Goal: Task Accomplishment & Management: Manage account settings

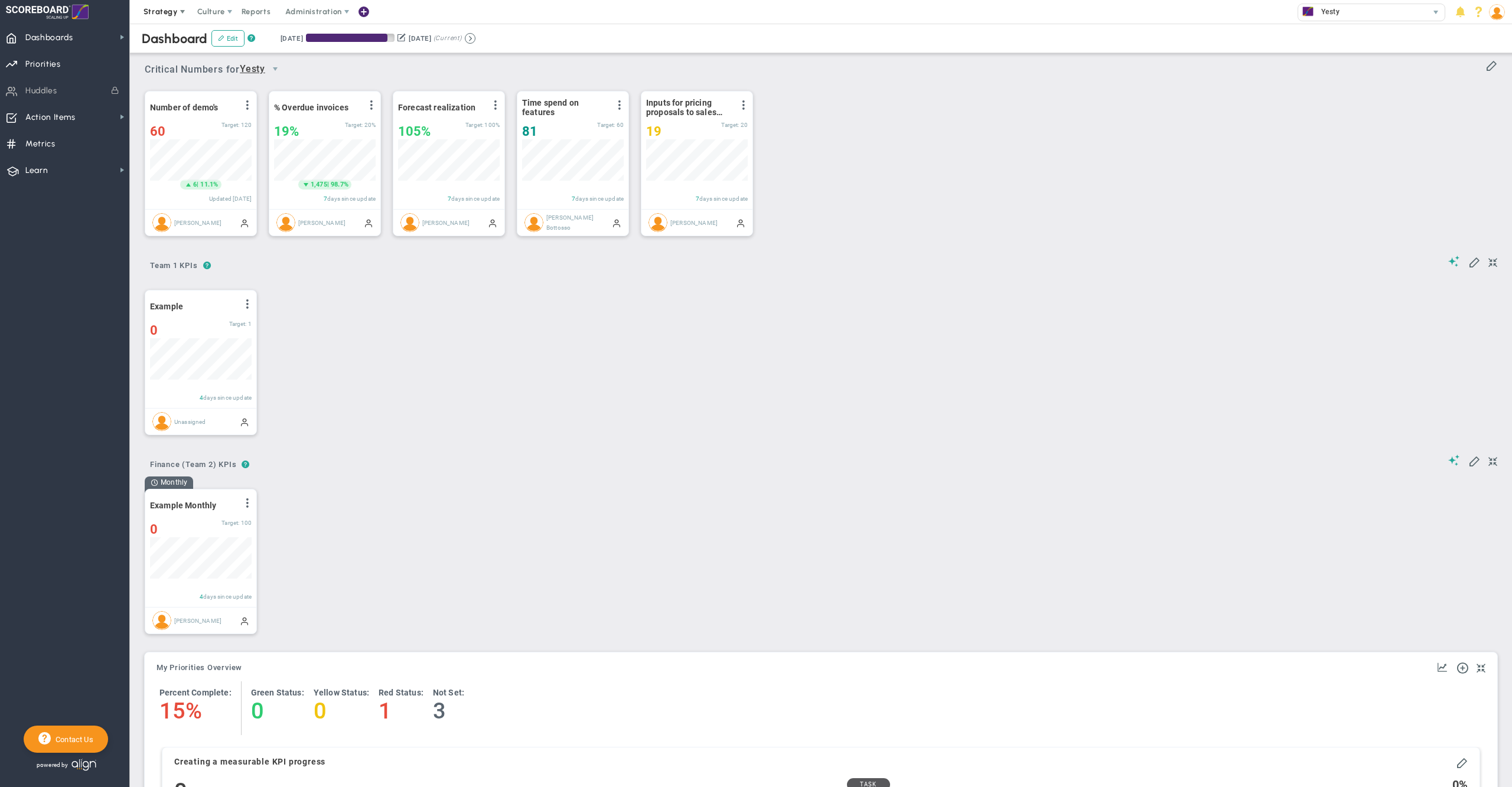
click at [157, 13] on span "Strategy" at bounding box center [161, 11] width 34 height 9
click at [173, 32] on span "One Page Strategic Plan" at bounding box center [199, 35] width 127 height 24
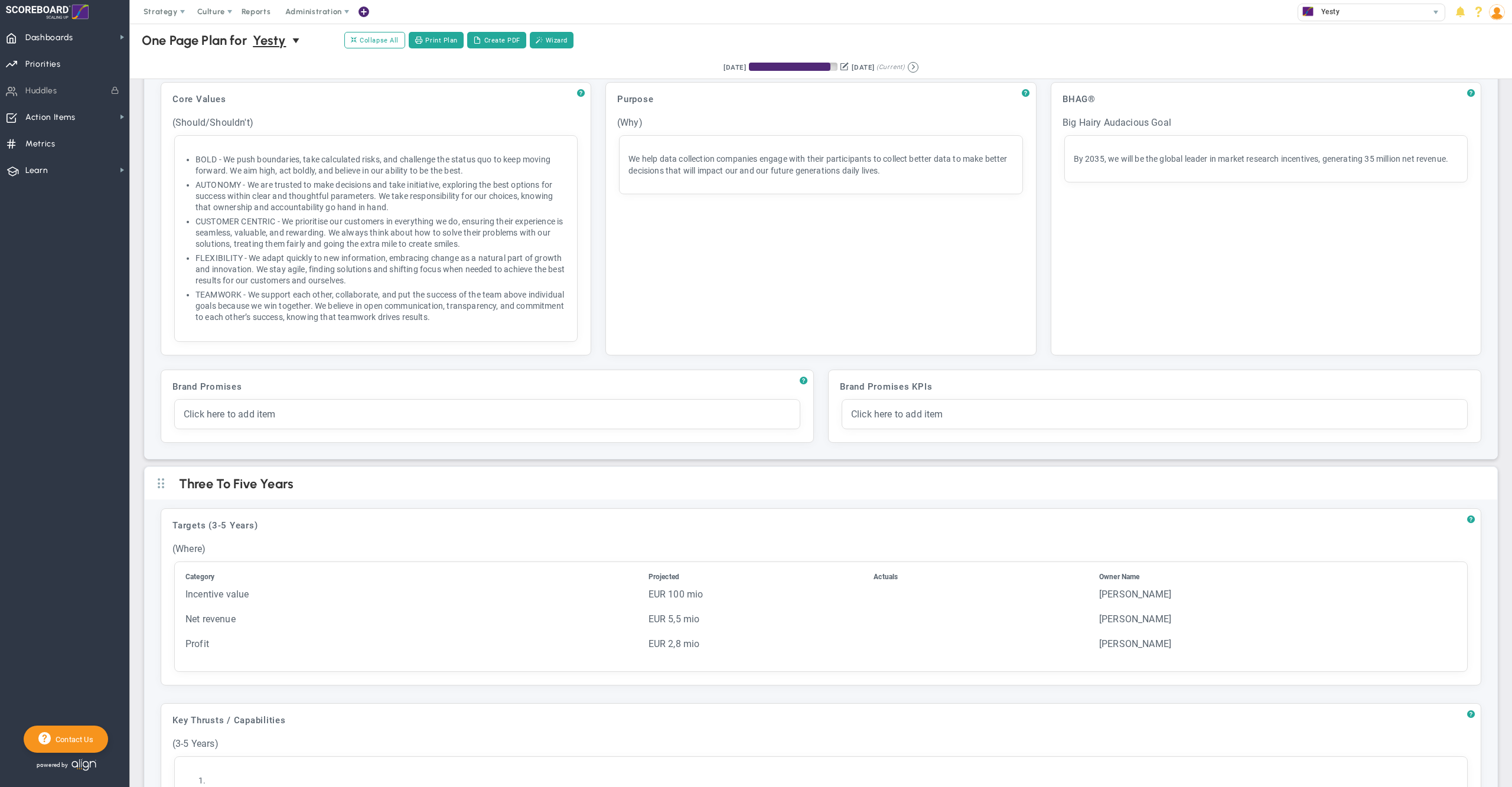
scroll to position [54, 0]
click at [799, 376] on span "?" at bounding box center [803, 376] width 7 height 10
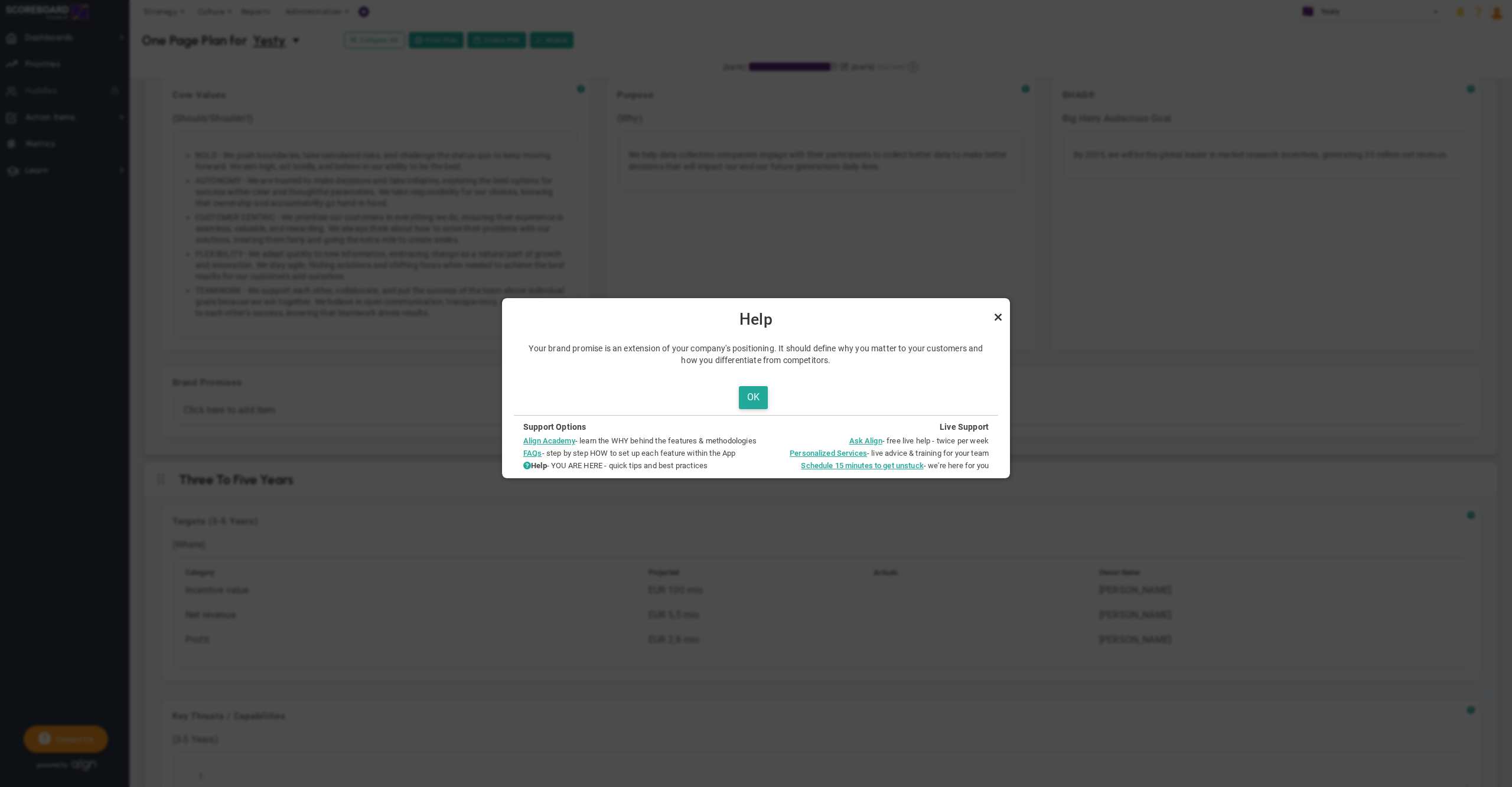
click at [997, 317] on link "Close" at bounding box center [997, 316] width 14 height 14
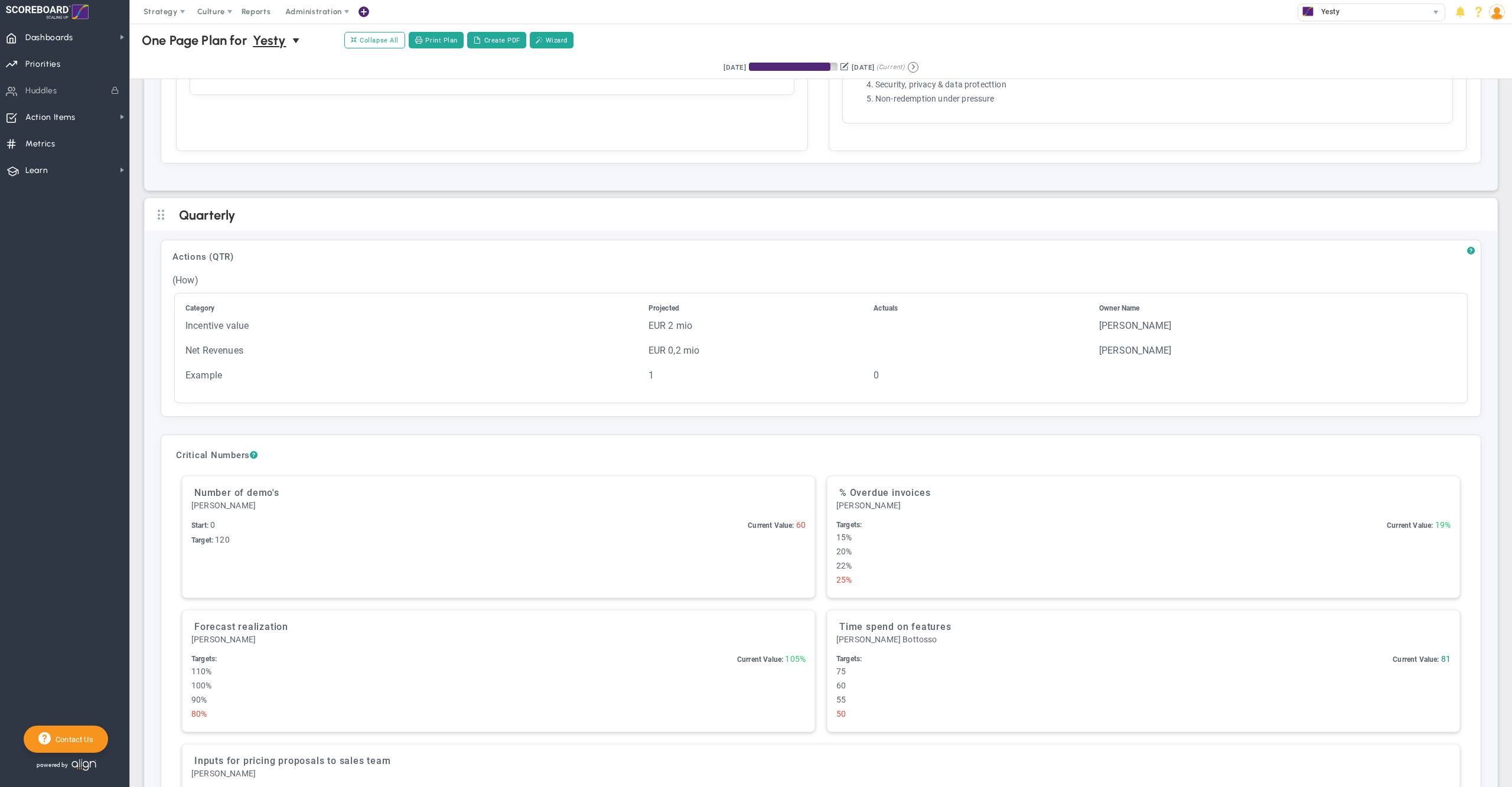
scroll to position [2306, 0]
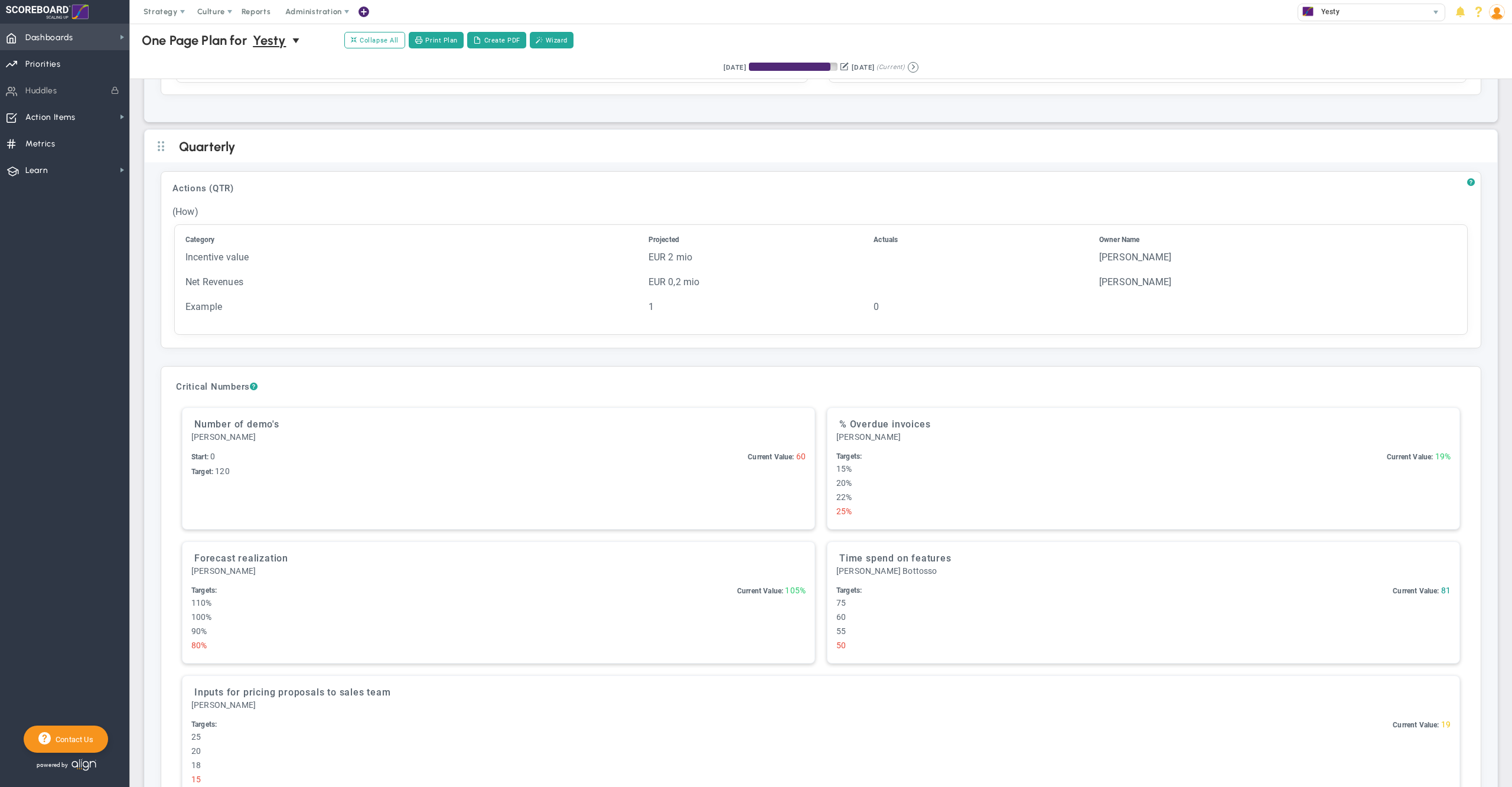
click at [73, 36] on span "Dashboards" at bounding box center [49, 37] width 48 height 25
click at [166, 41] on div "My Dashboard" at bounding box center [188, 34] width 118 height 23
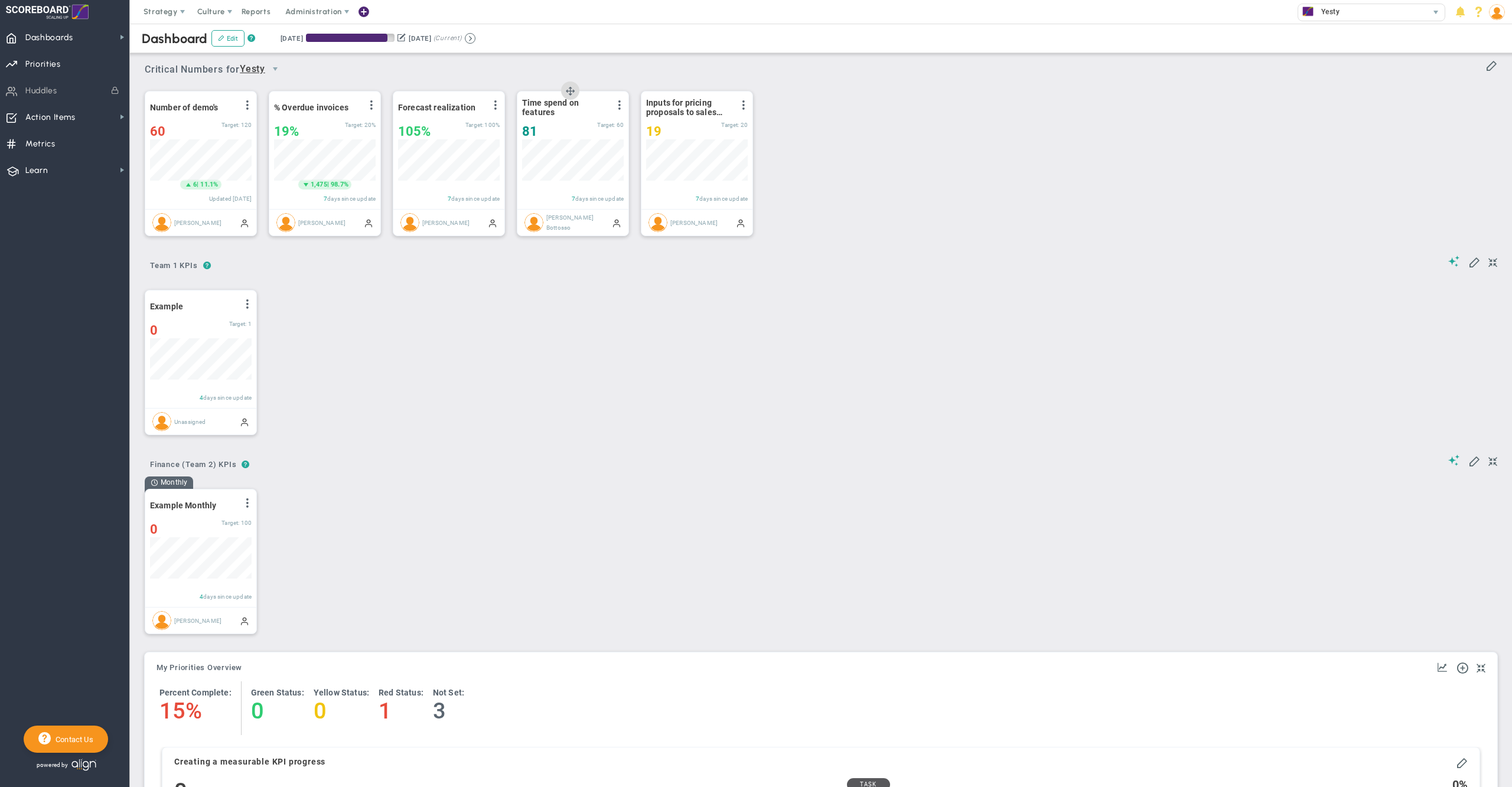
scroll to position [41, 101]
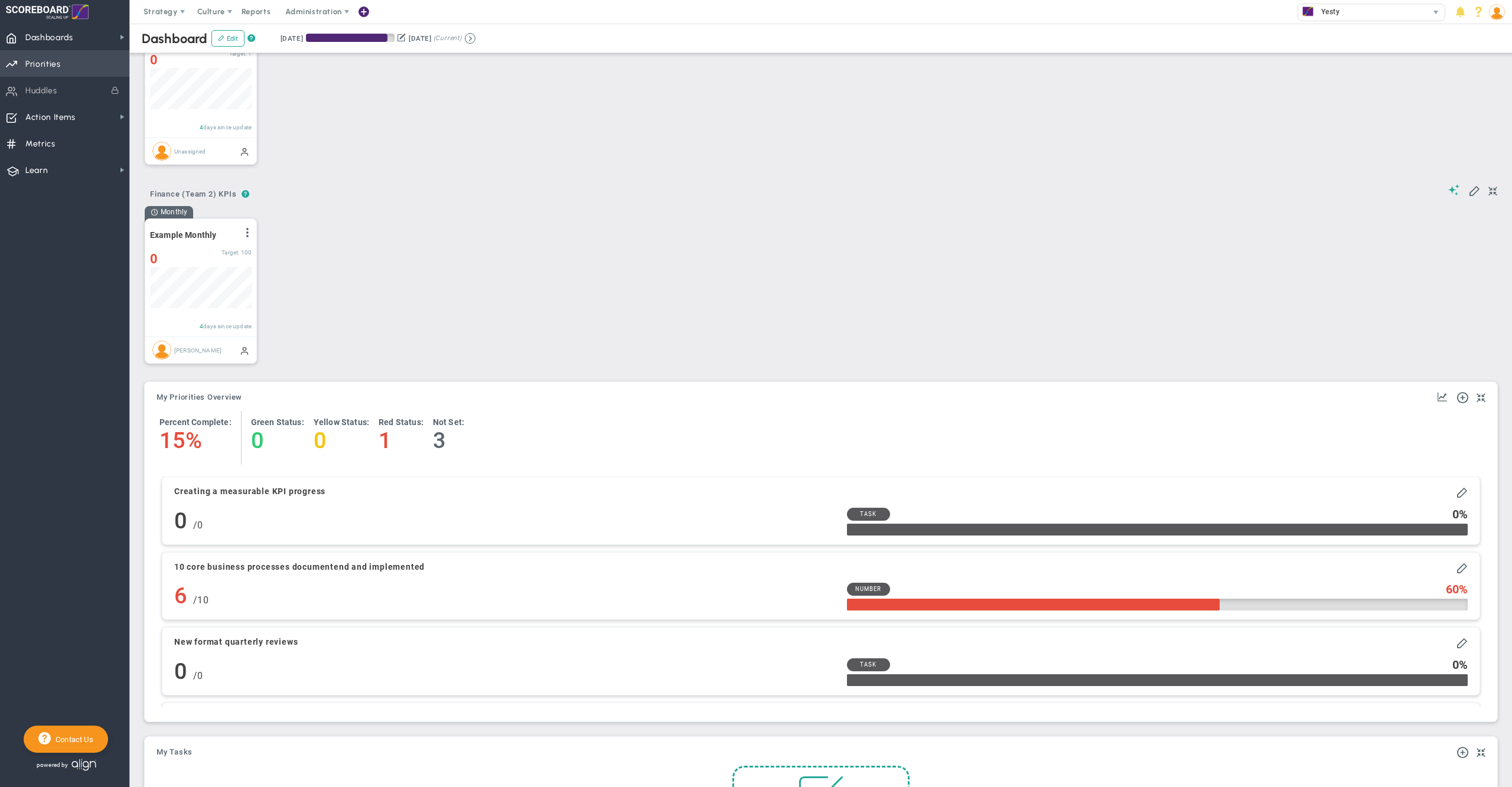
click at [62, 67] on span "Priorities Projects OKR Tree Priorities Projects OKRs" at bounding box center [64, 63] width 129 height 27
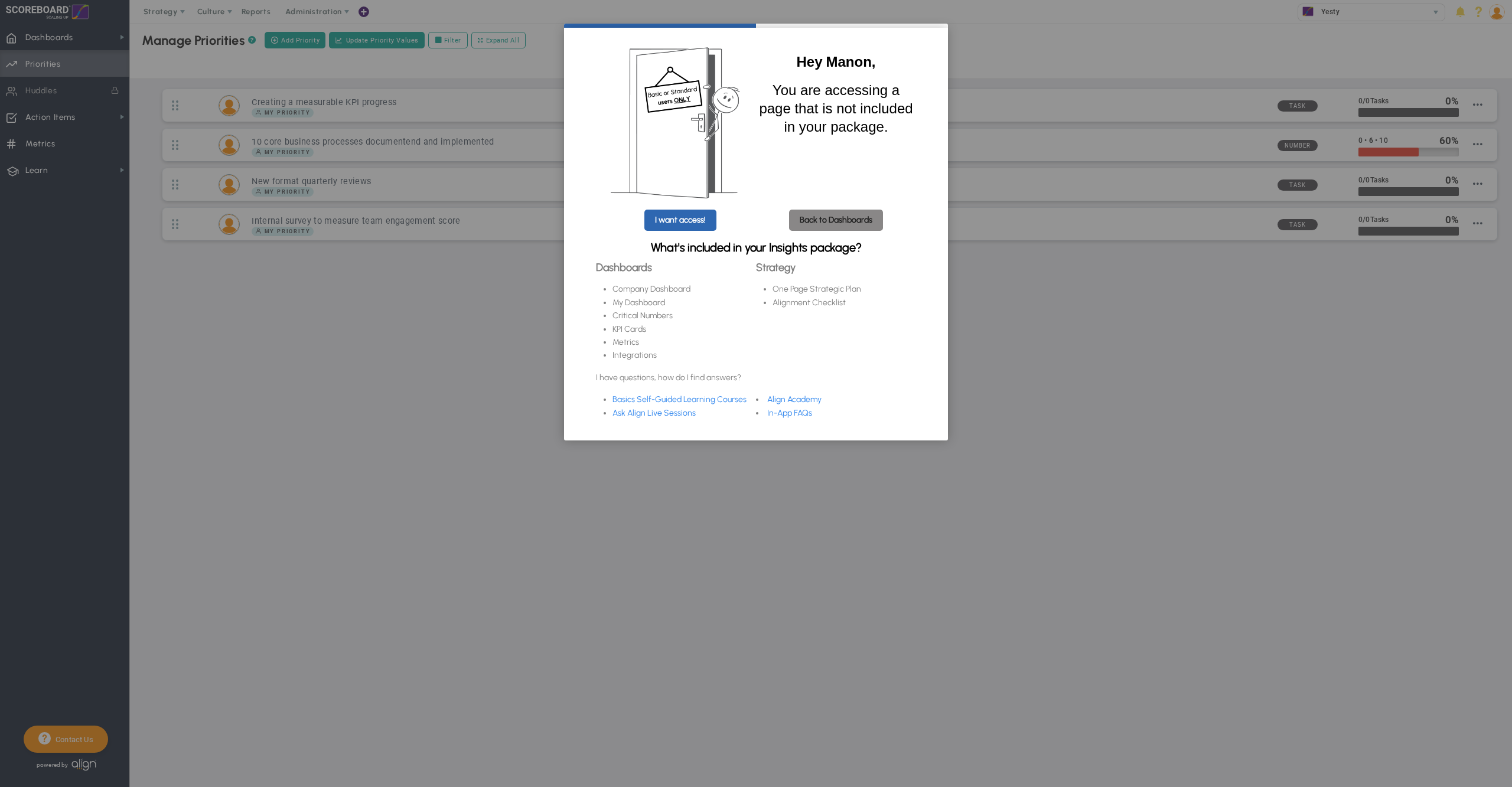
click at [851, 230] on link "Back to Dashboards" at bounding box center [836, 220] width 94 height 21
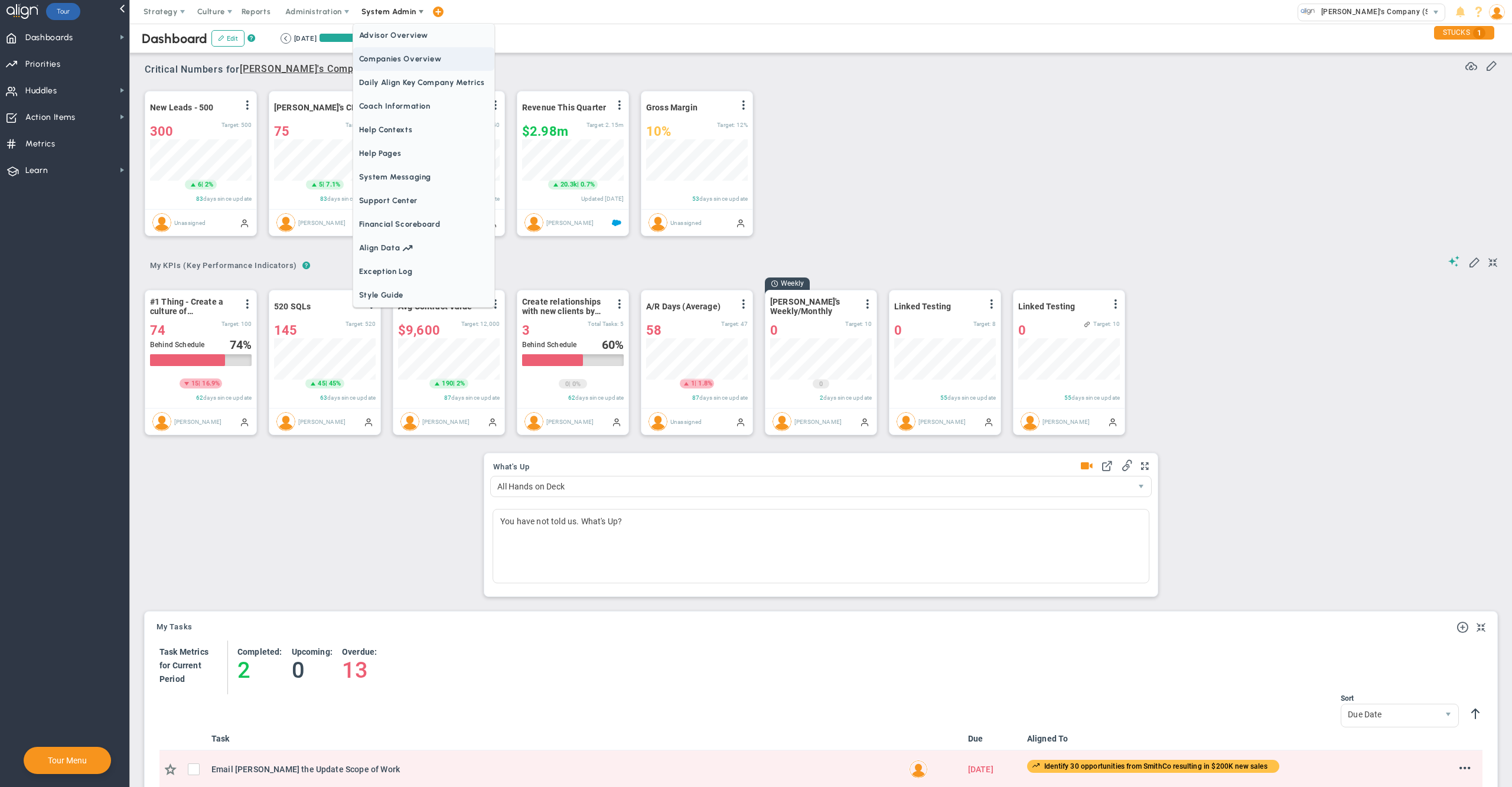
click at [402, 59] on span "Companies Overview" at bounding box center [424, 58] width 141 height 24
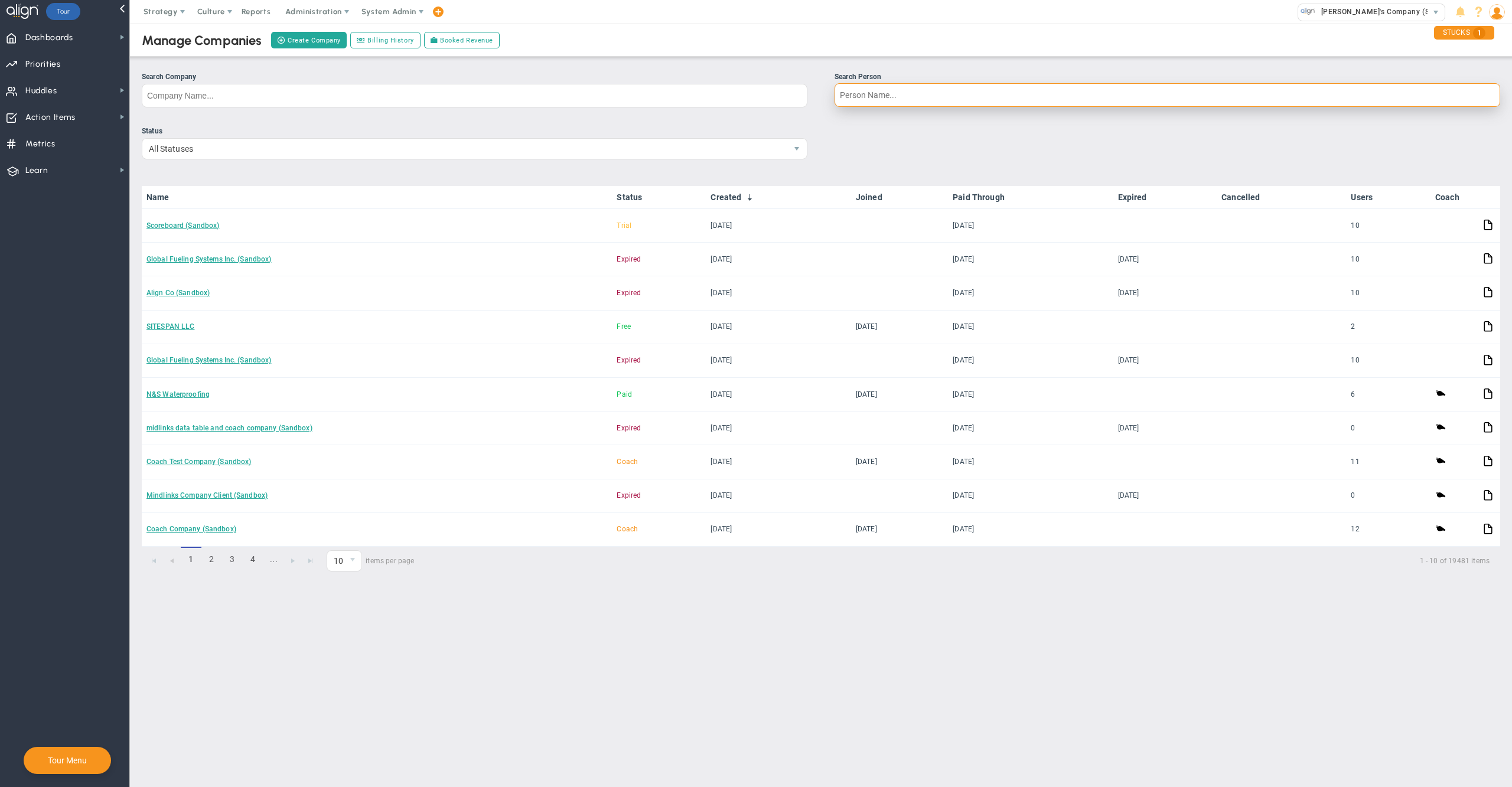
click at [949, 99] on input "Search Person" at bounding box center [1167, 95] width 666 height 24
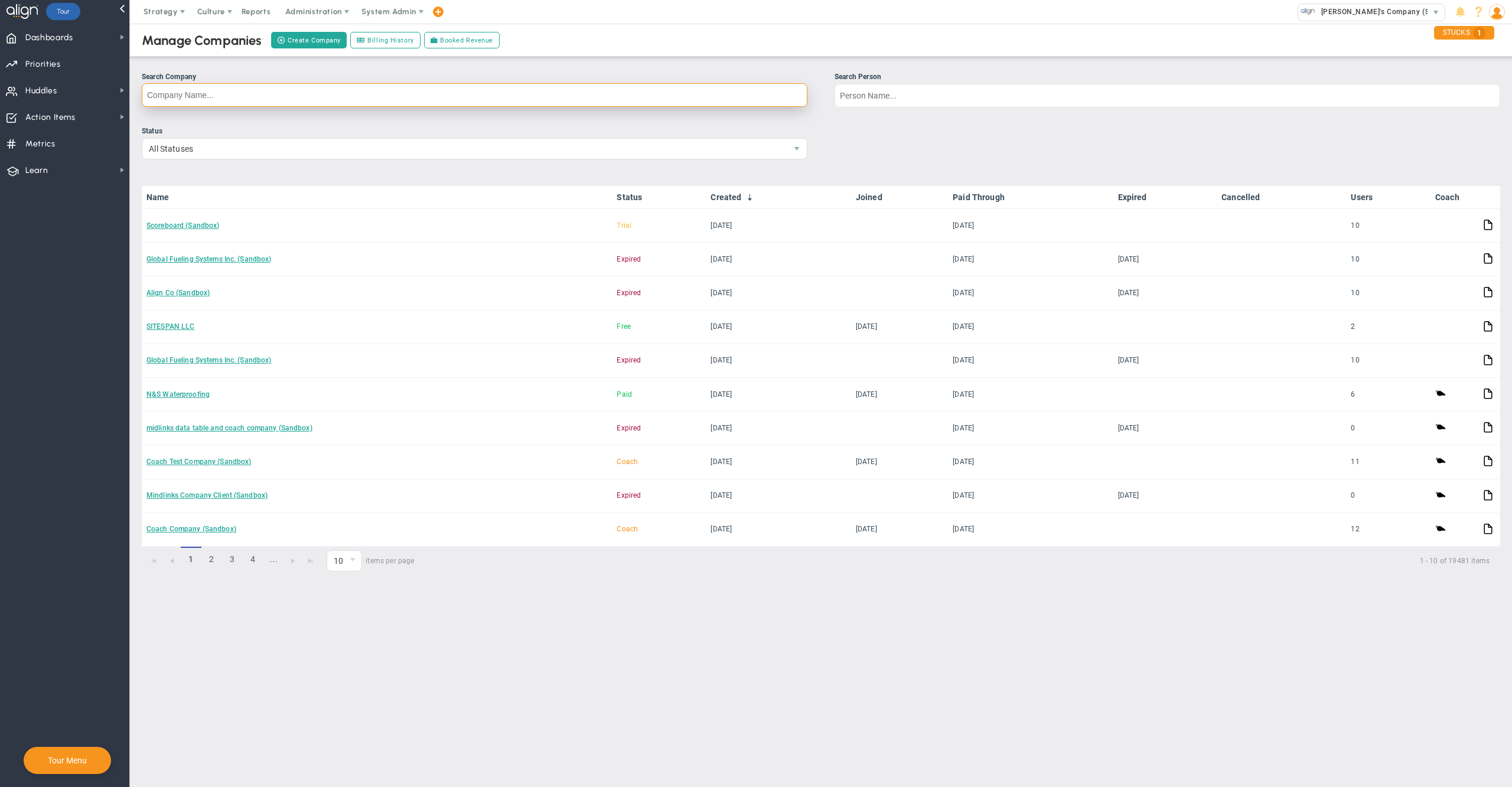
click at [664, 88] on input "Search Company" at bounding box center [475, 95] width 666 height 24
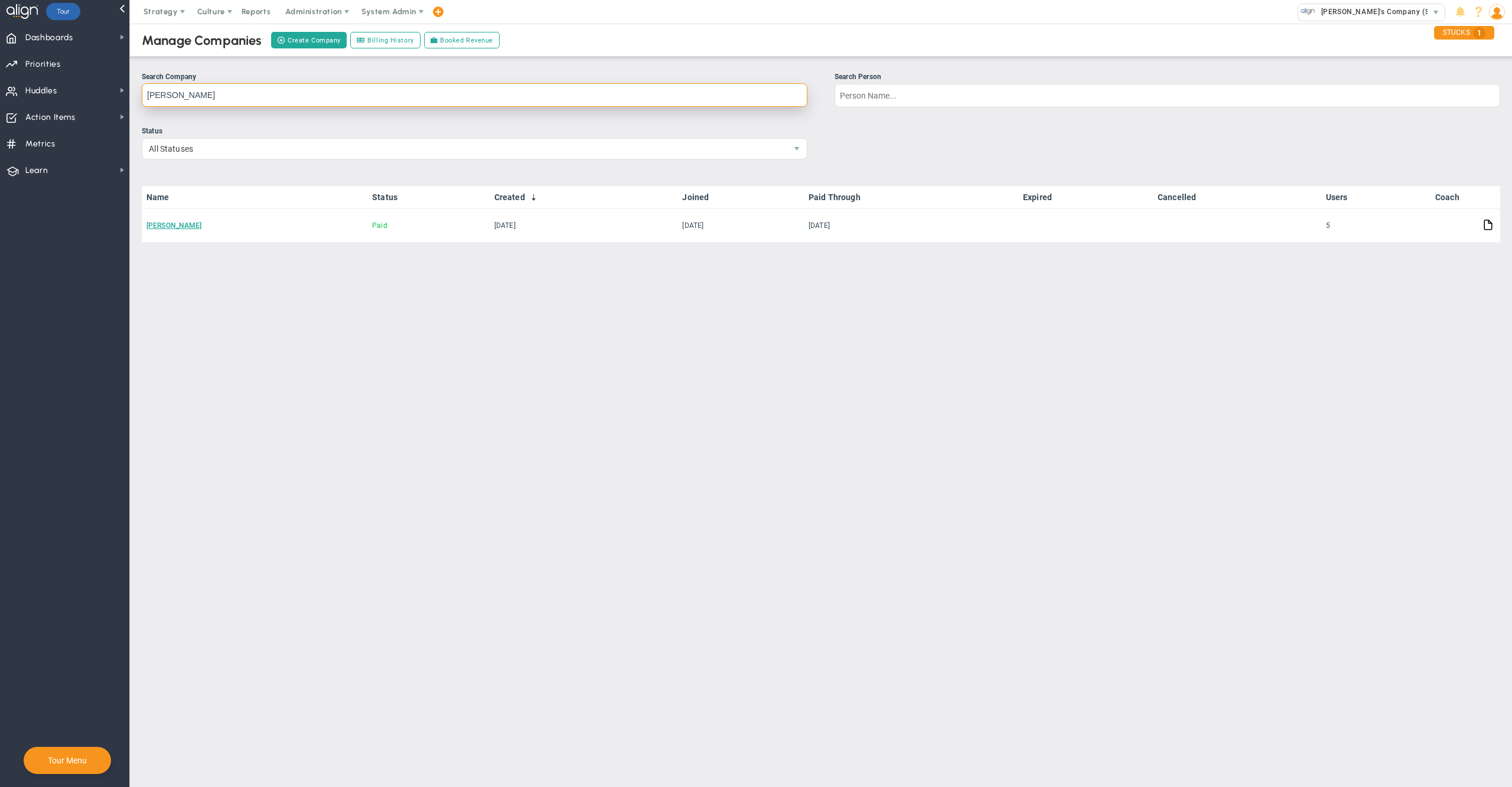
type input "alder"
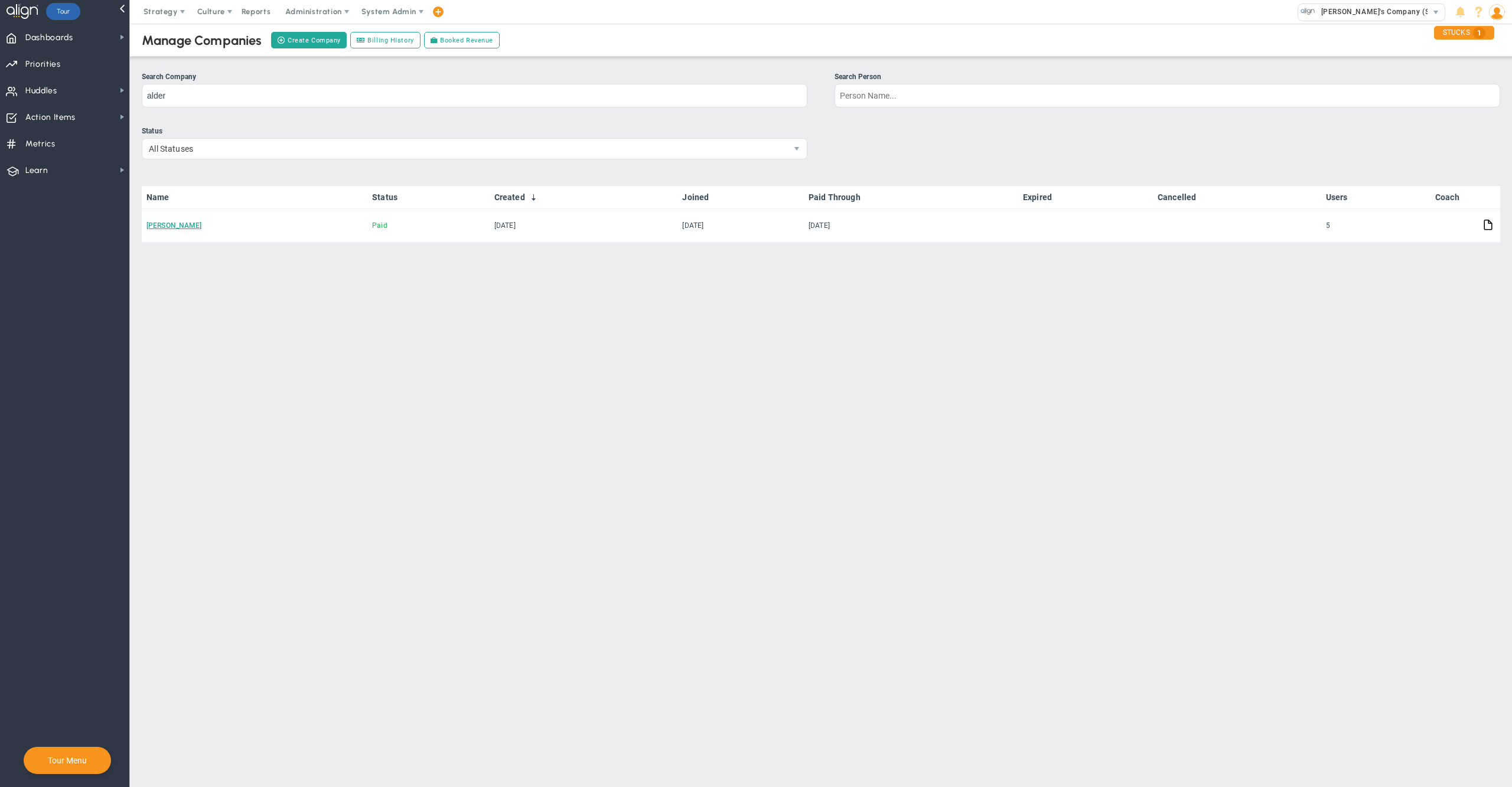
drag, startPoint x: 664, startPoint y: 88, endPoint x: 586, endPoint y: 338, distance: 261.9
click at [586, 338] on main "Manage Companies Create Company Billing History Booked Revenue Search Company a…" at bounding box center [821, 405] width 1382 height 763
click at [650, 361] on main "Manage Companies Create Company Billing History Booked Revenue Search Company a…" at bounding box center [821, 405] width 1382 height 763
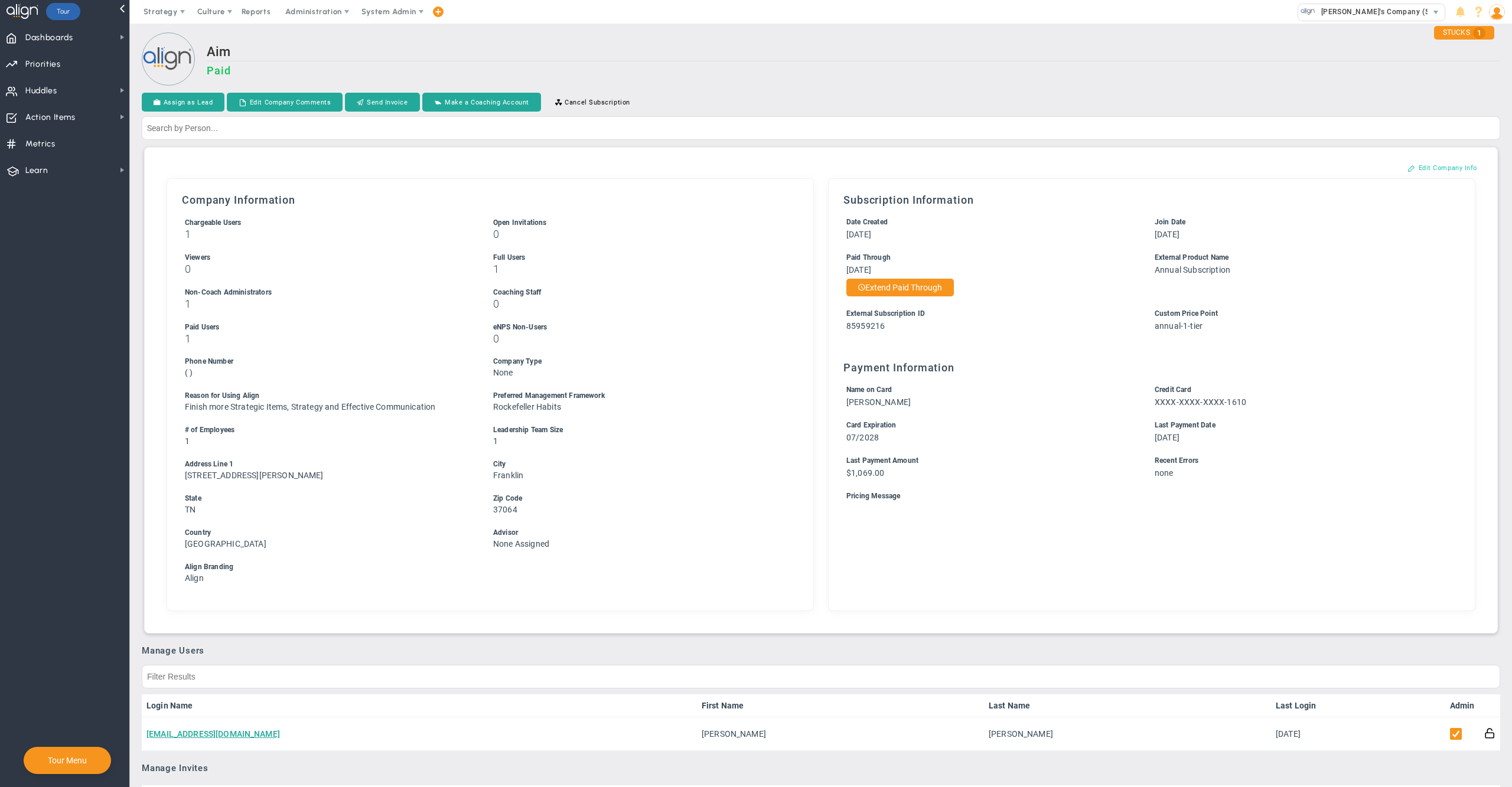
click at [1432, 170] on button "Edit Company Info" at bounding box center [1442, 167] width 93 height 19
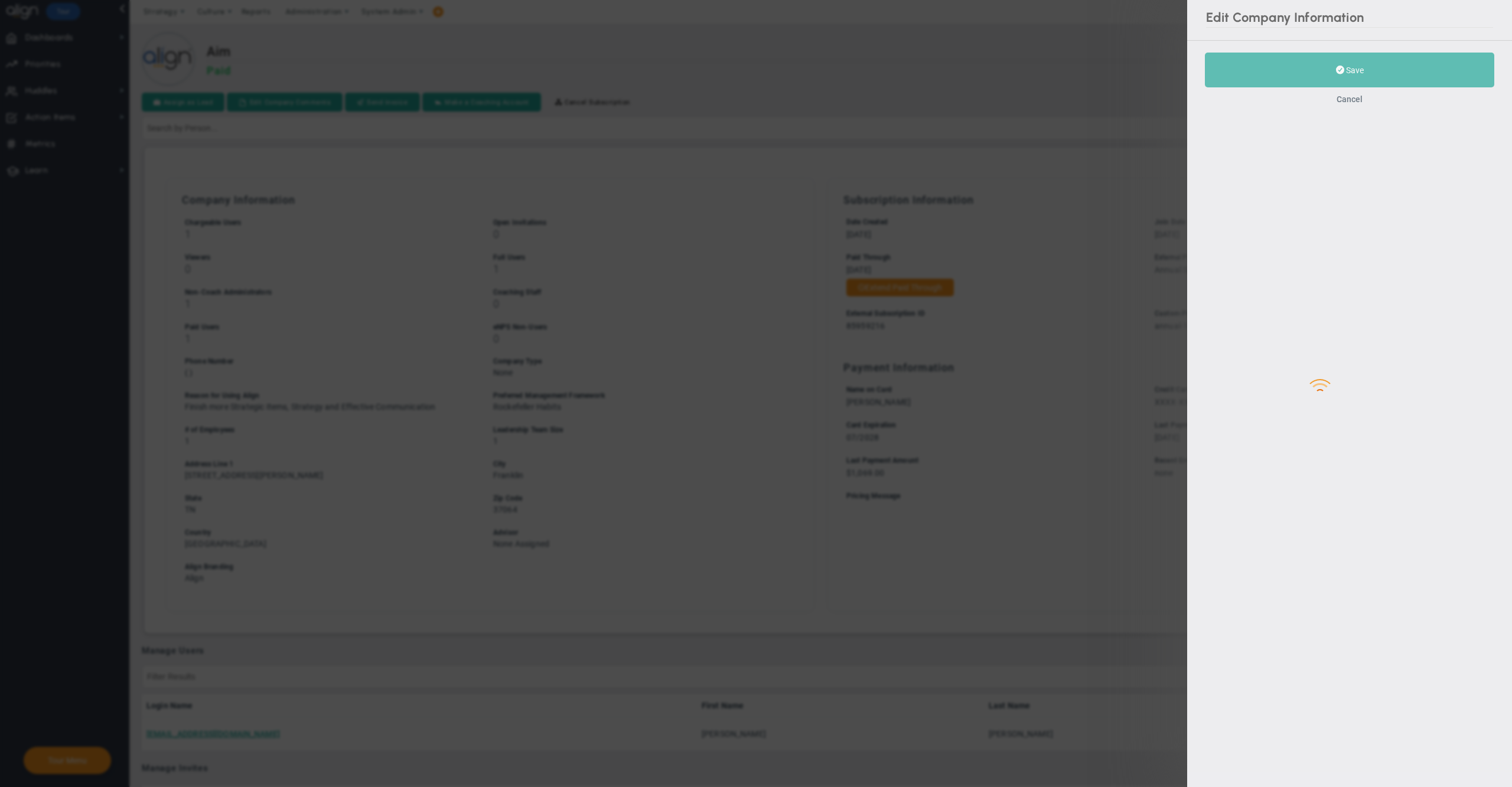
type input "1"
type input "525 Drummond St"
type input "Franklin"
type input "TN"
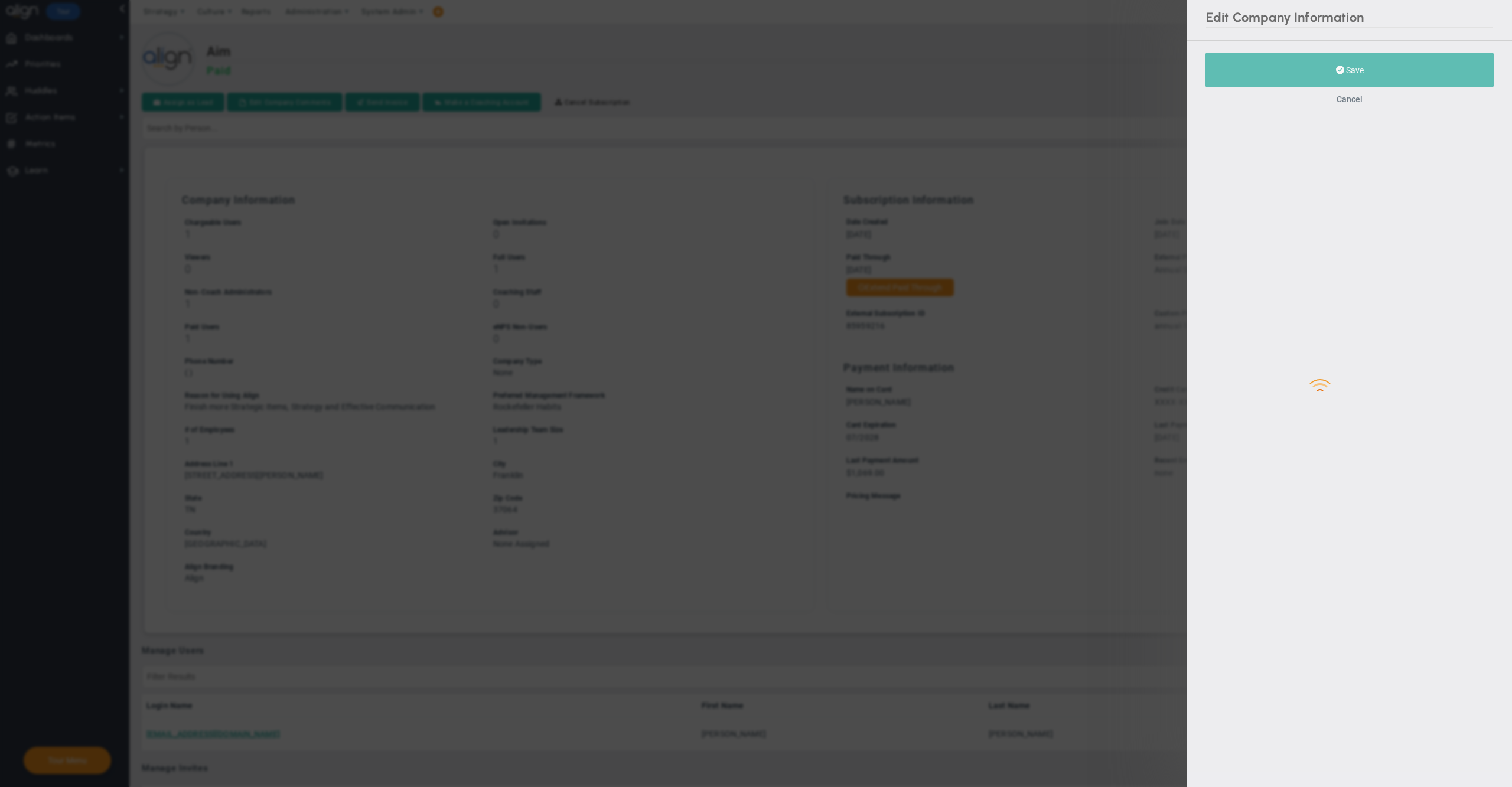
type input "37064"
type input "85959216"
type input "annual-1-tier"
checkbox input "true"
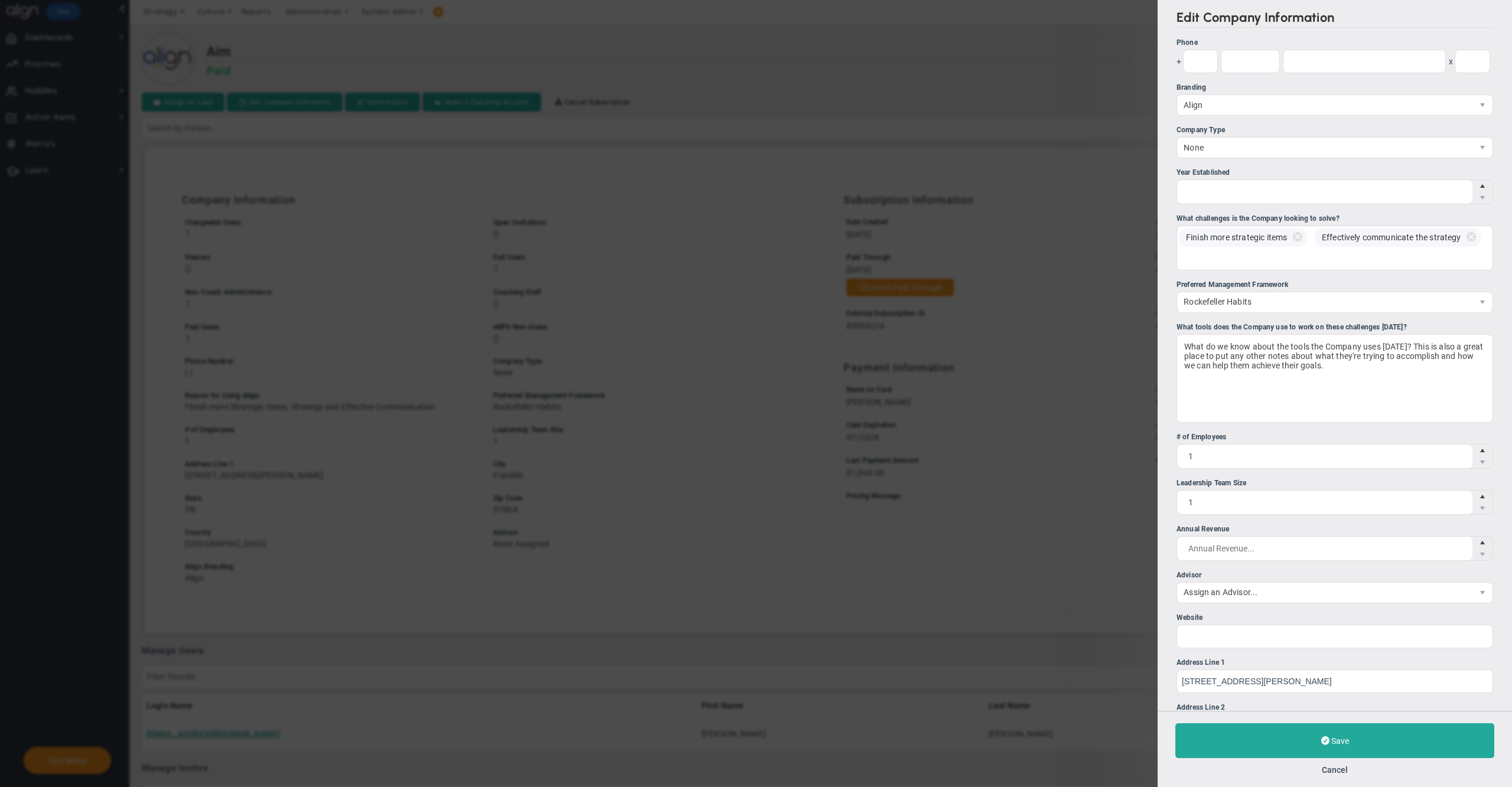
scroll to position [171, 0]
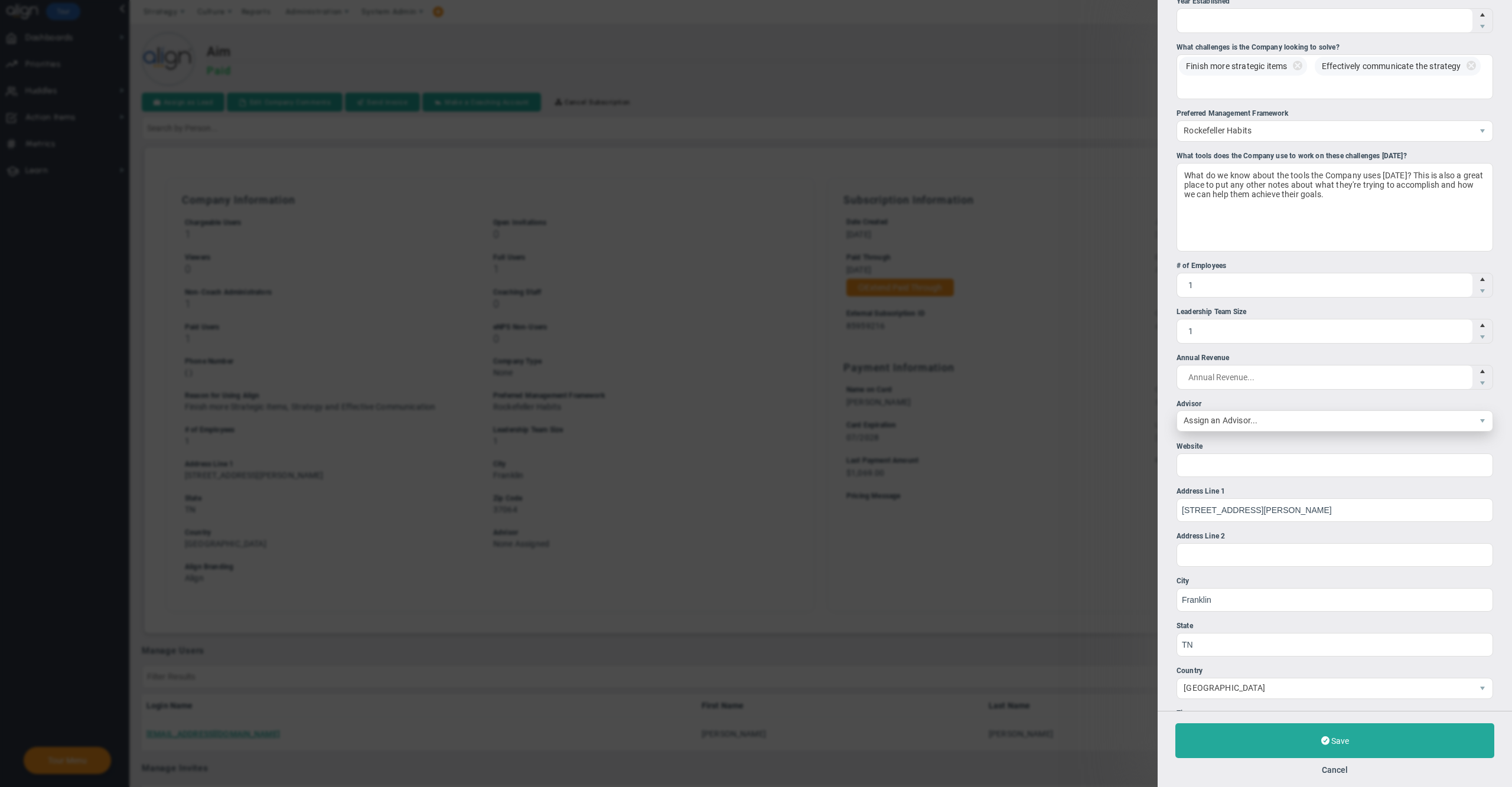
click at [1247, 431] on span "Assign an Advisor..." at bounding box center [1325, 420] width 295 height 20
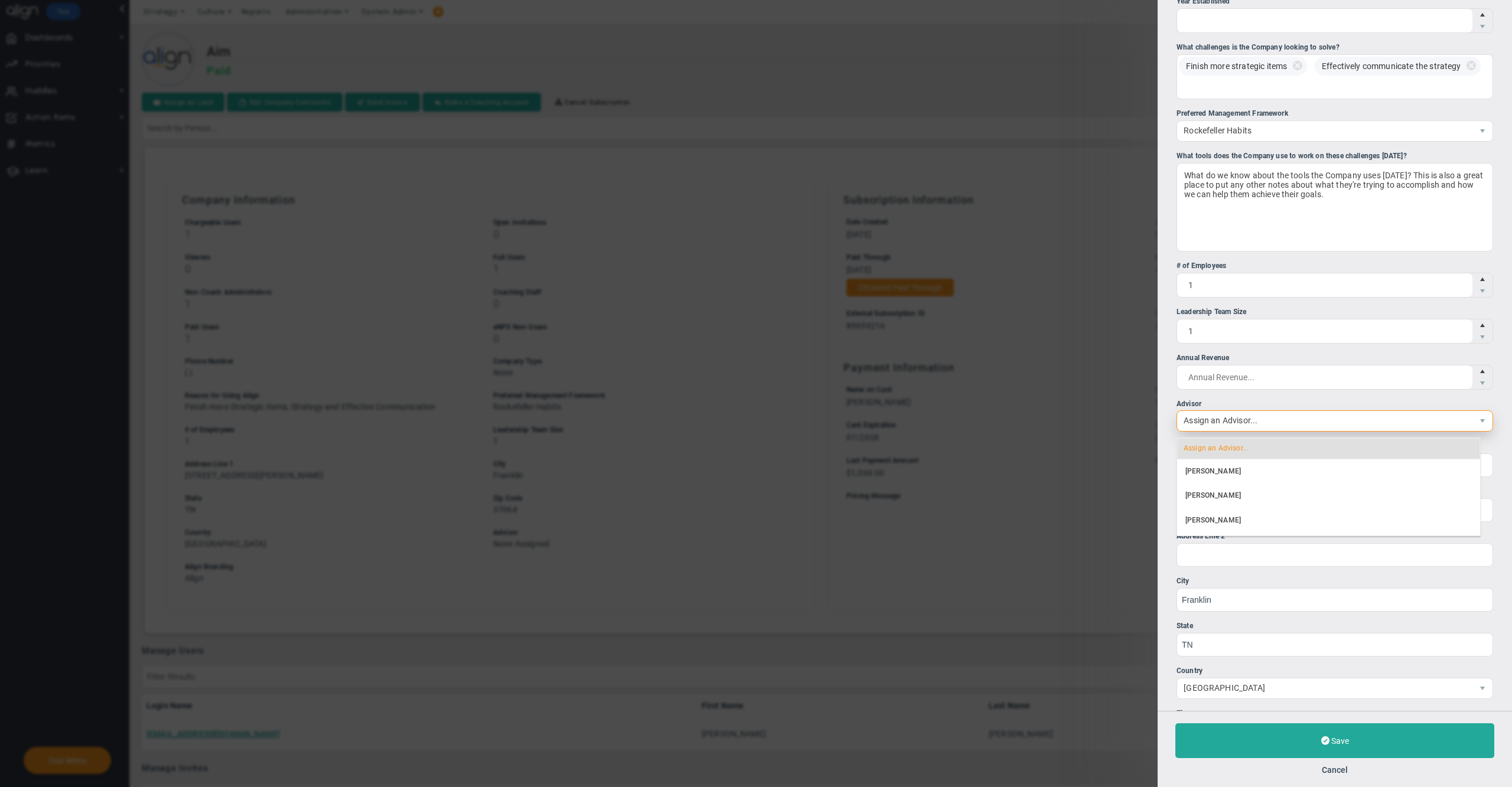
click at [1229, 459] on li "Alex Abramson" at bounding box center [1328, 471] width 303 height 25
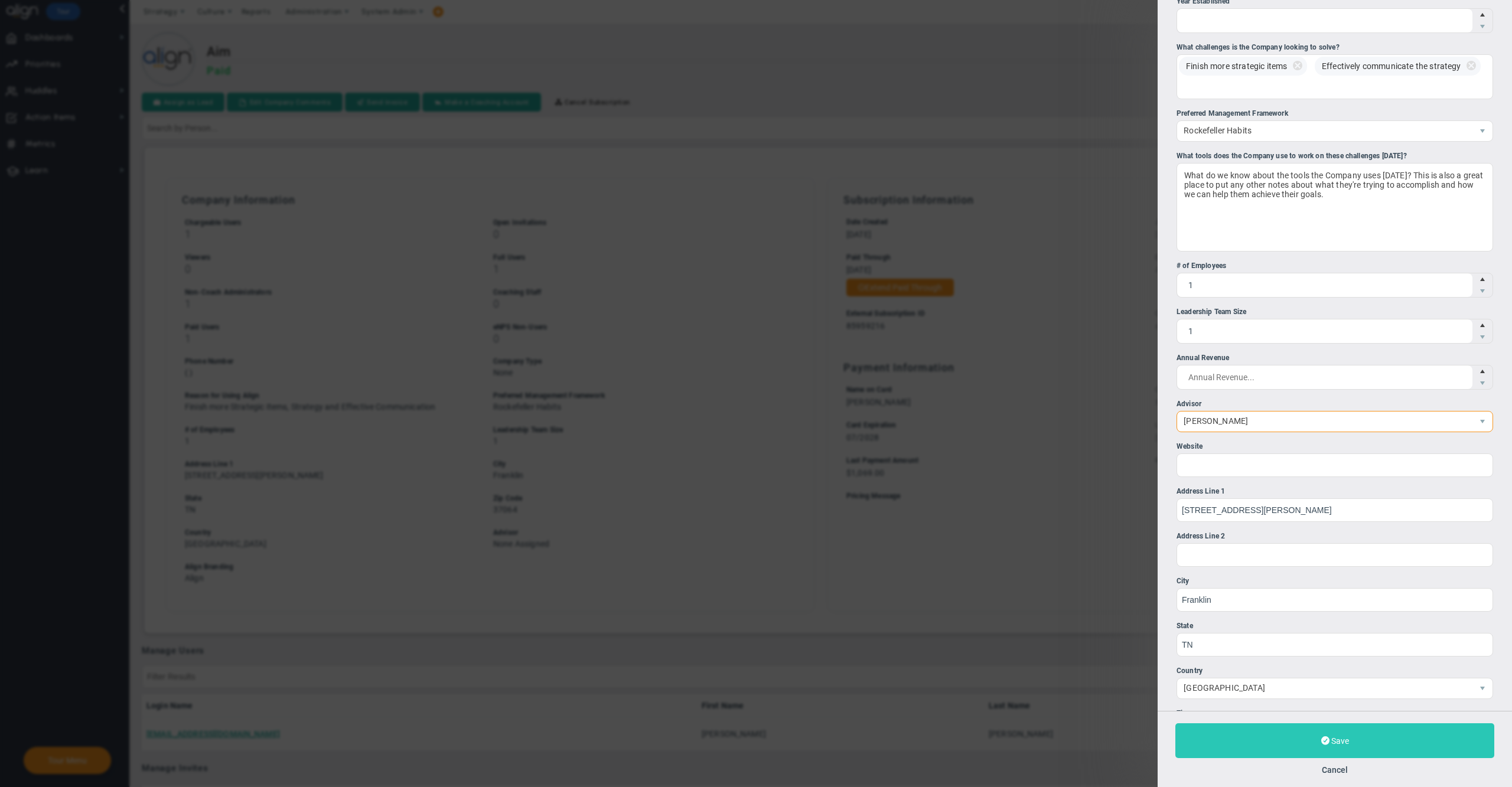
click at [1213, 738] on button "Save" at bounding box center [1334, 740] width 319 height 35
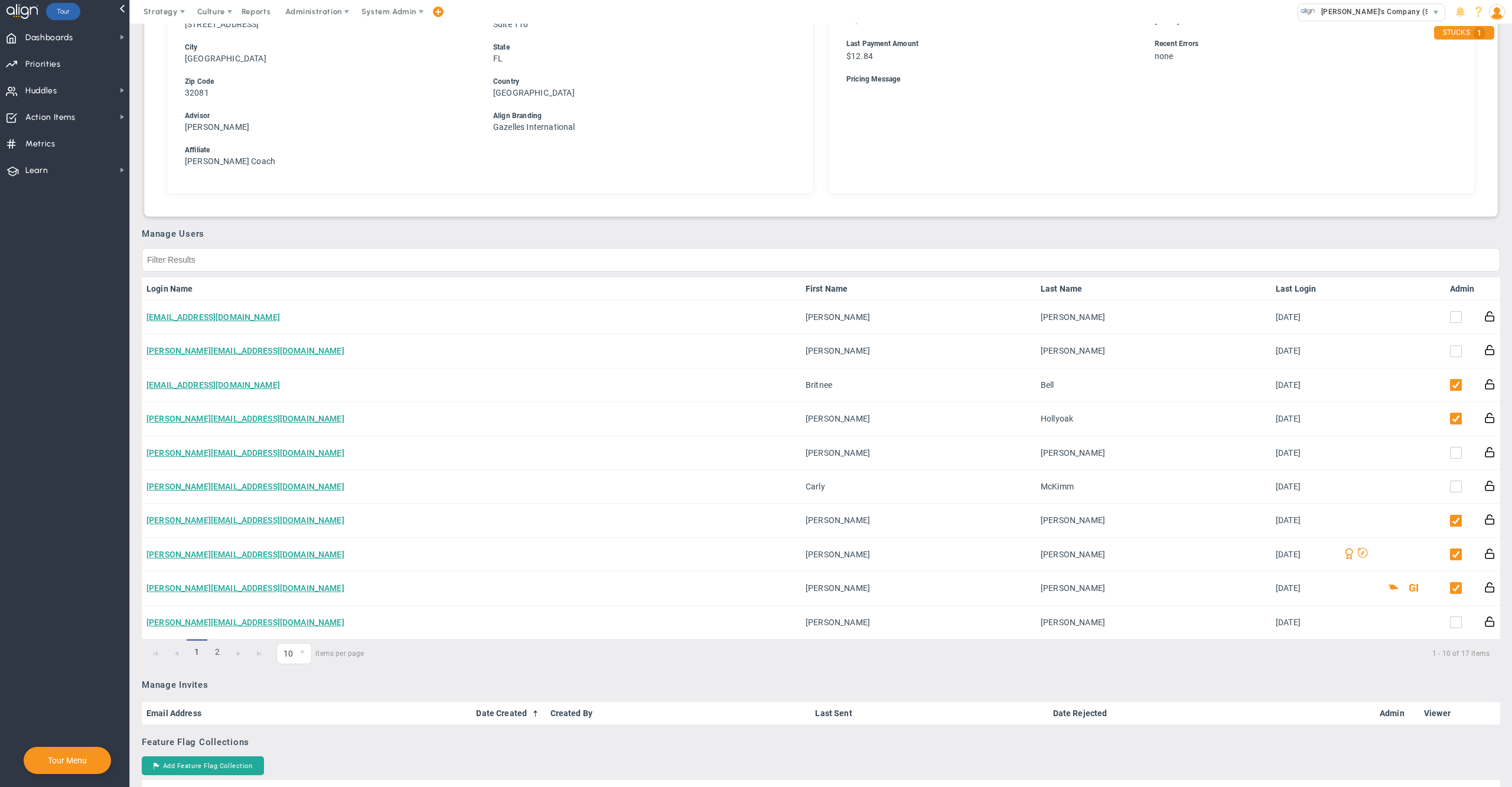
scroll to position [411, 0]
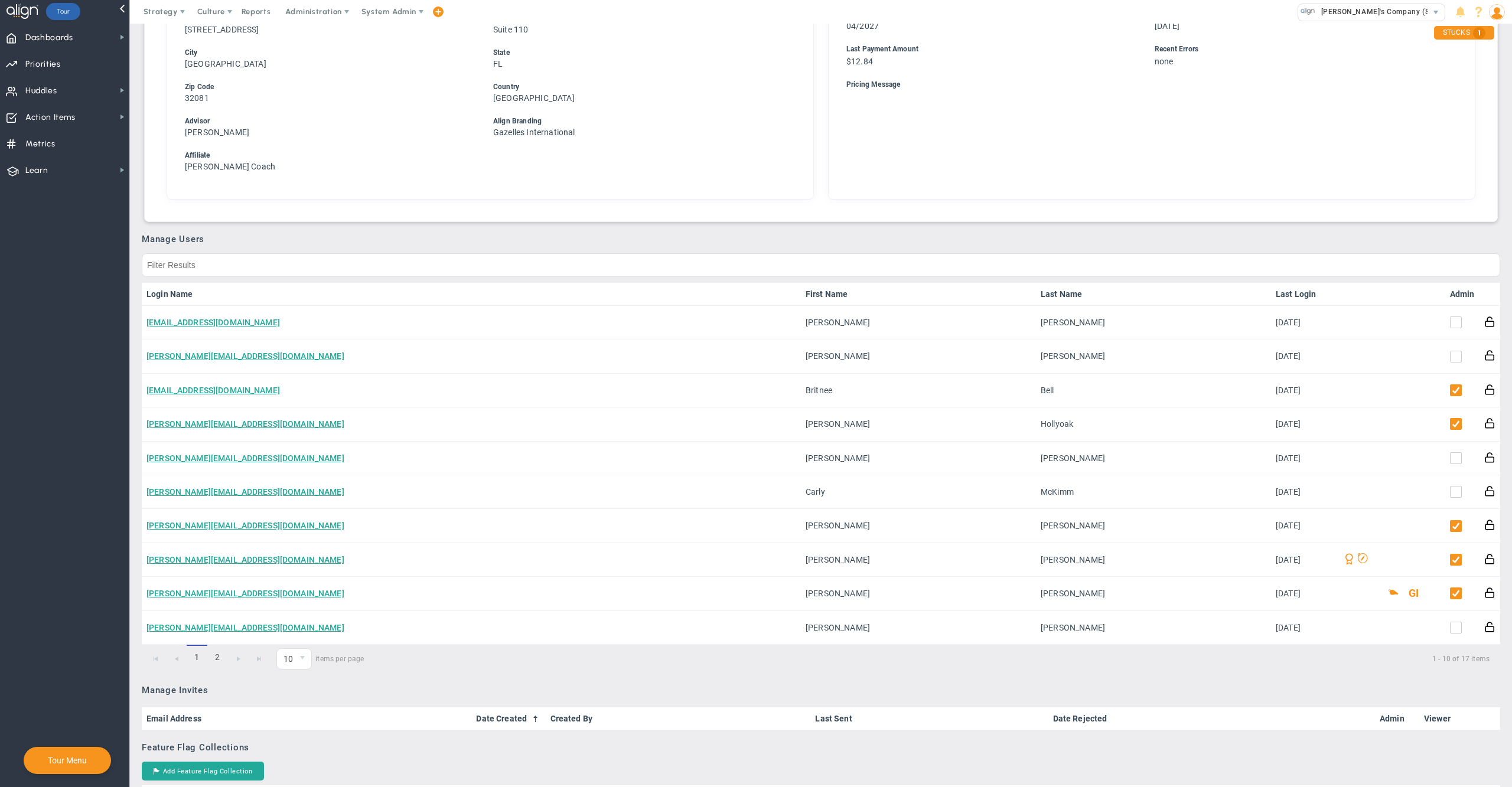
click at [1451, 290] on link "Admin" at bounding box center [1462, 295] width 25 height 10
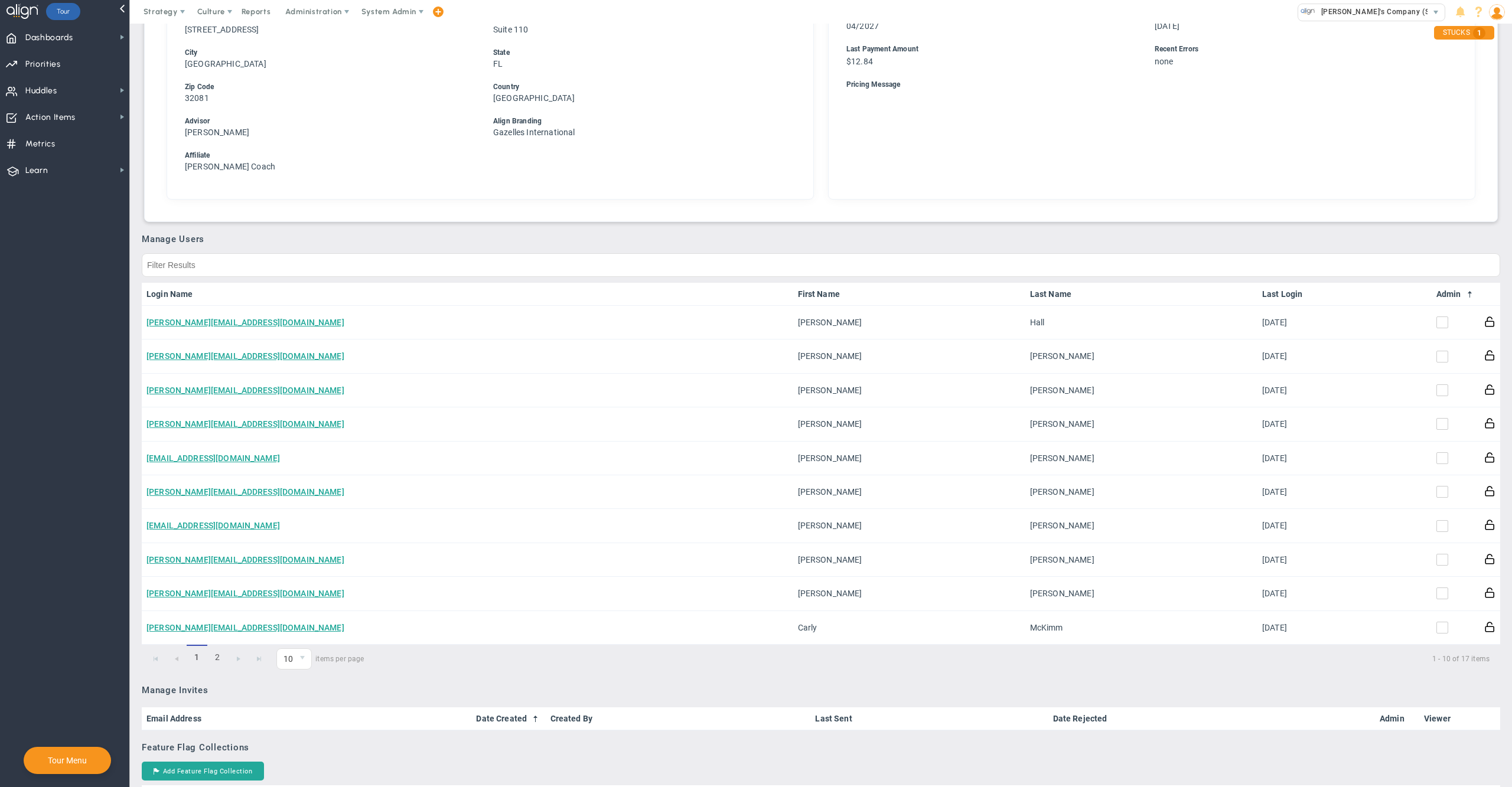
click at [1439, 290] on link "Admin" at bounding box center [1455, 295] width 38 height 10
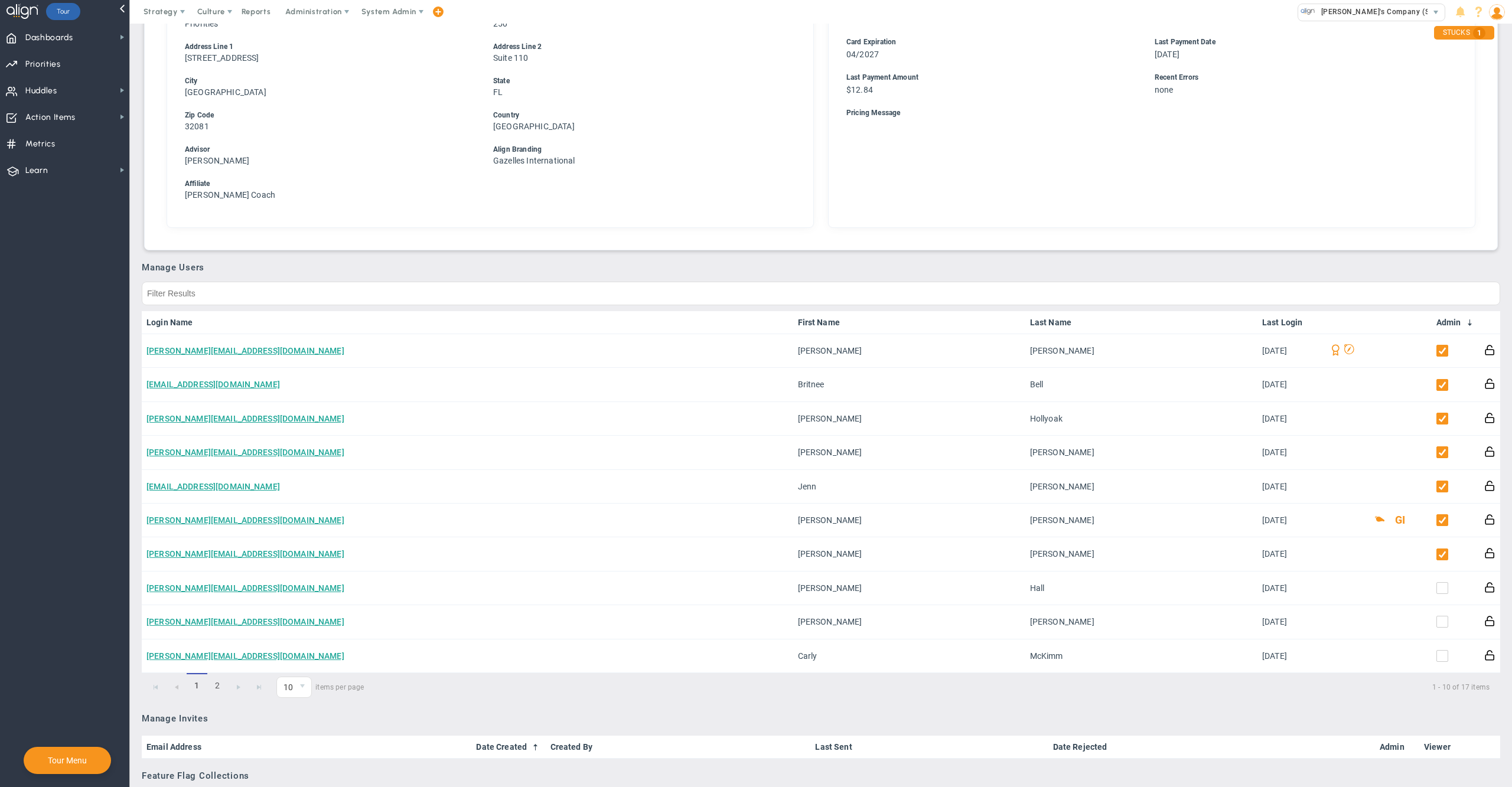
scroll to position [388, 0]
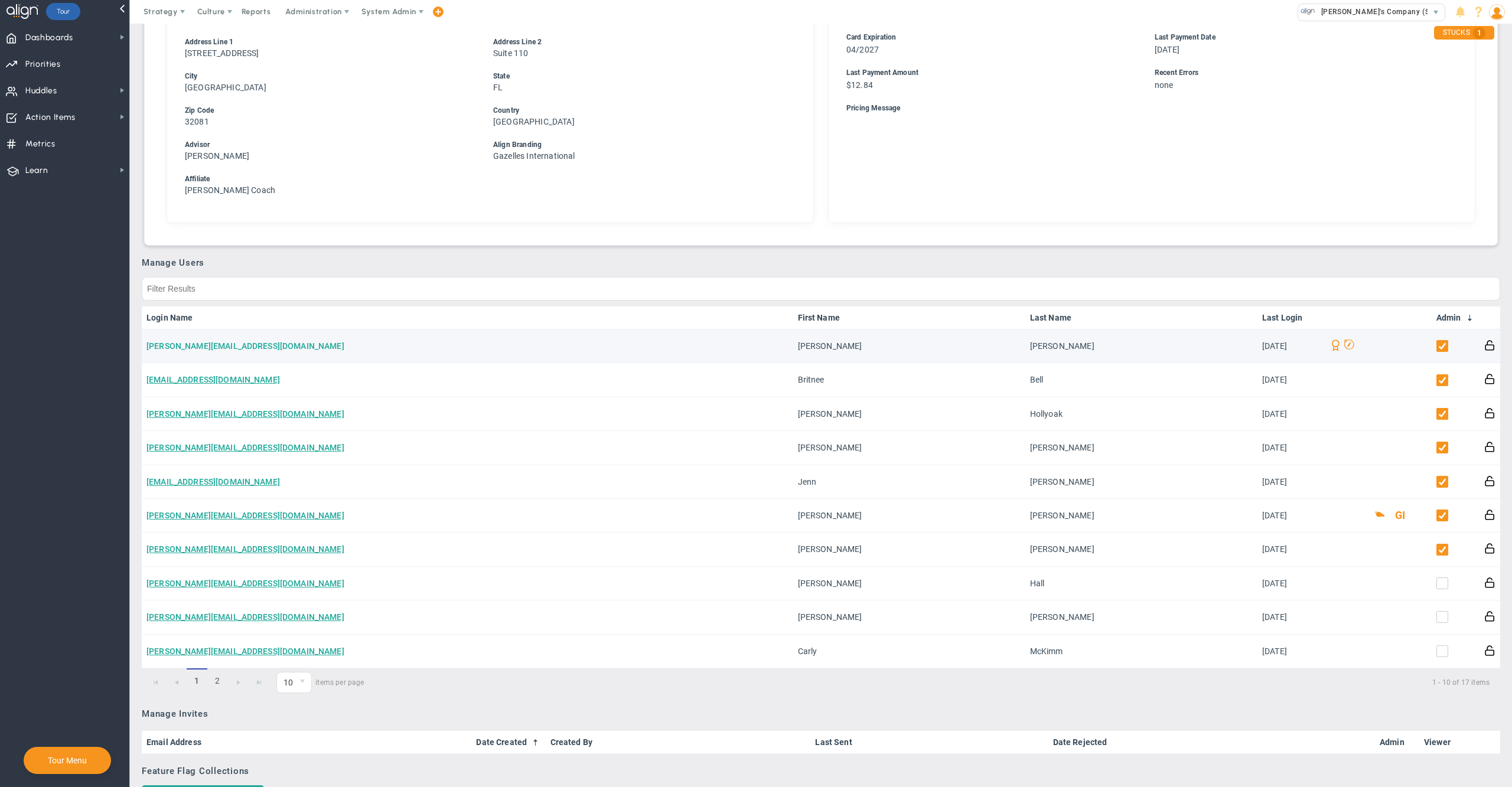
click at [209, 343] on link "[PERSON_NAME][EMAIL_ADDRESS][DOMAIN_NAME]" at bounding box center [245, 346] width 198 height 10
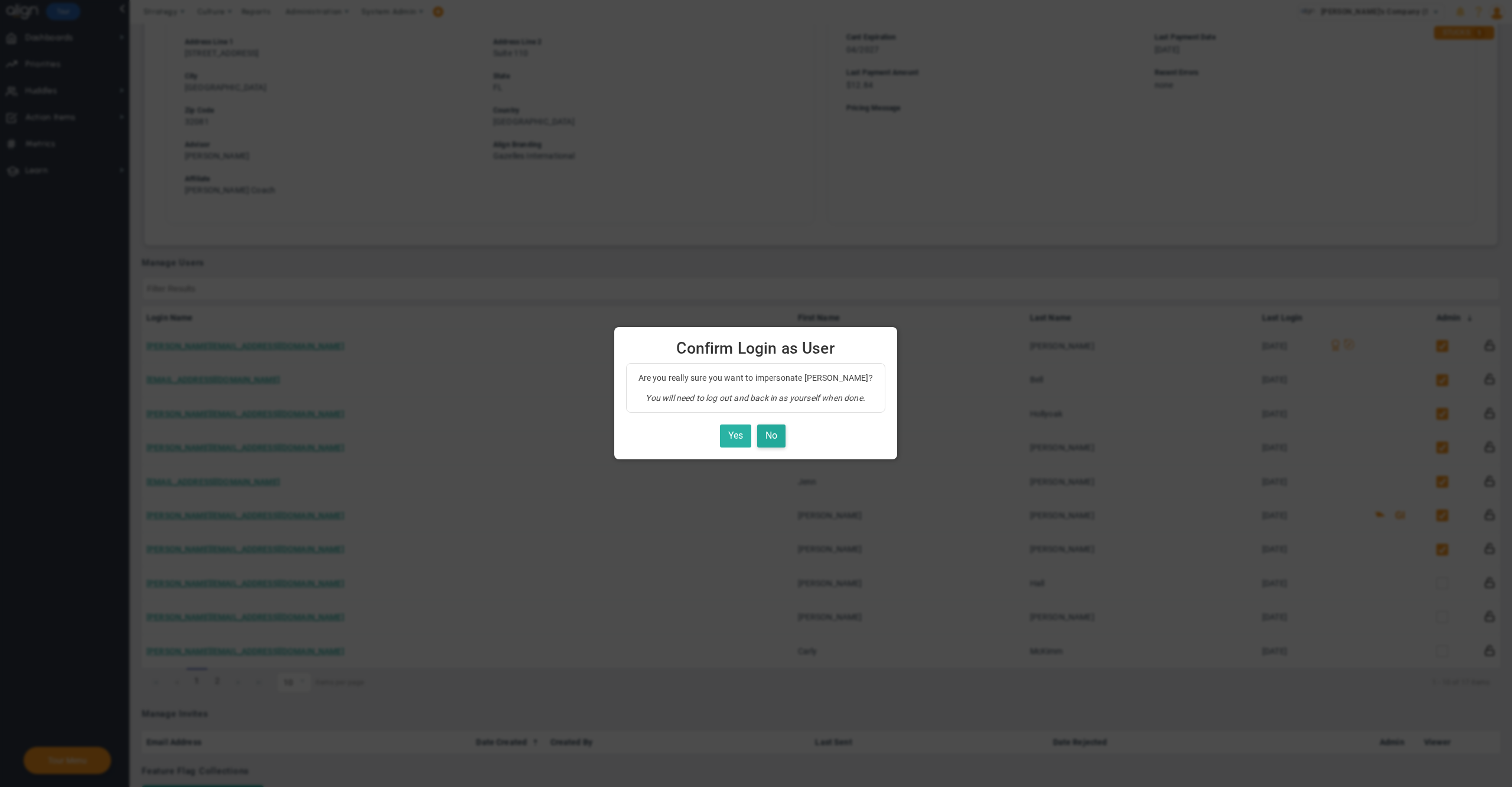
click at [734, 432] on button "Yes" at bounding box center [735, 436] width 32 height 23
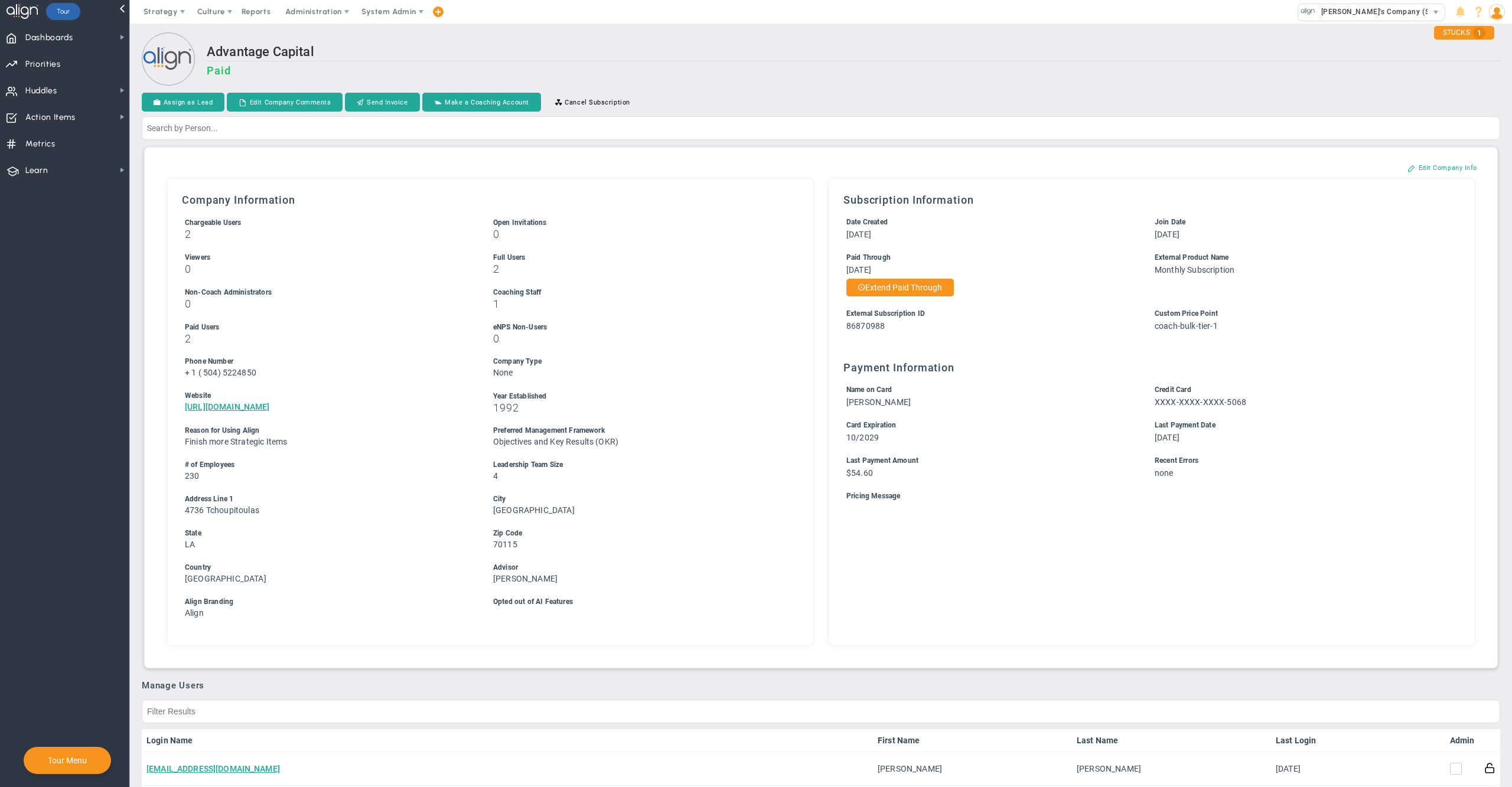
scroll to position [225, 0]
